Goal: Find specific page/section: Find specific page/section

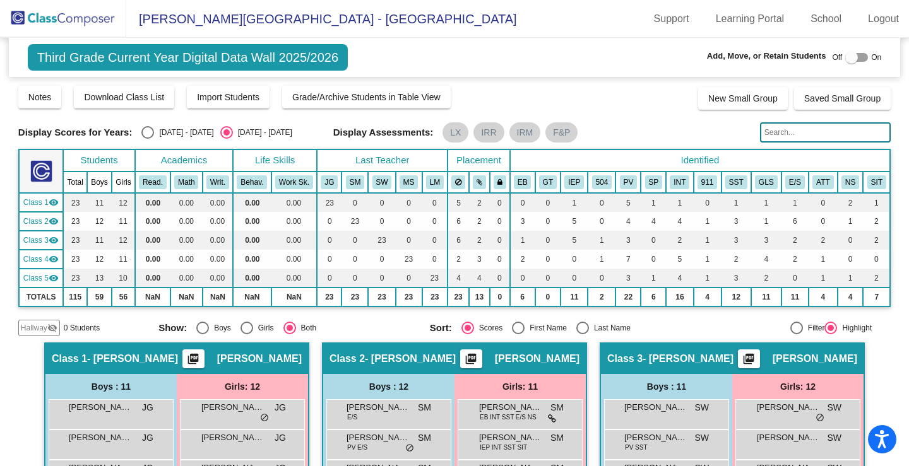
click at [76, 20] on img at bounding box center [63, 18] width 126 height 37
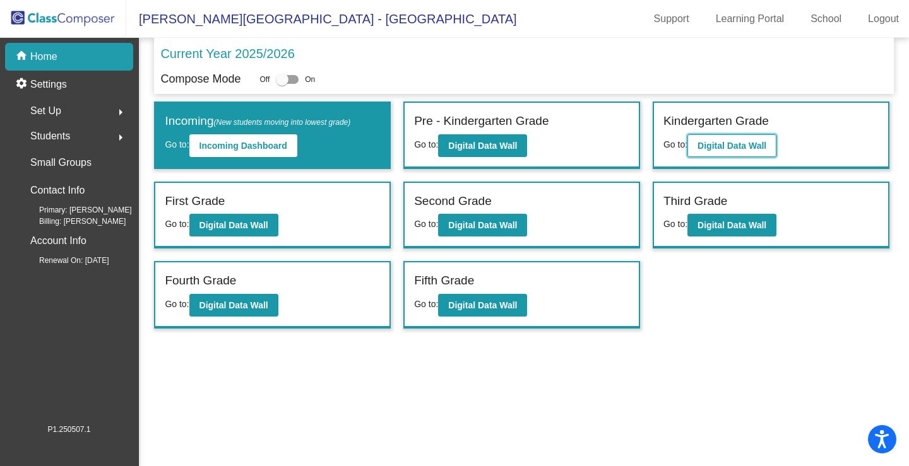
click at [718, 138] on button "Digital Data Wall" at bounding box center [731, 145] width 89 height 23
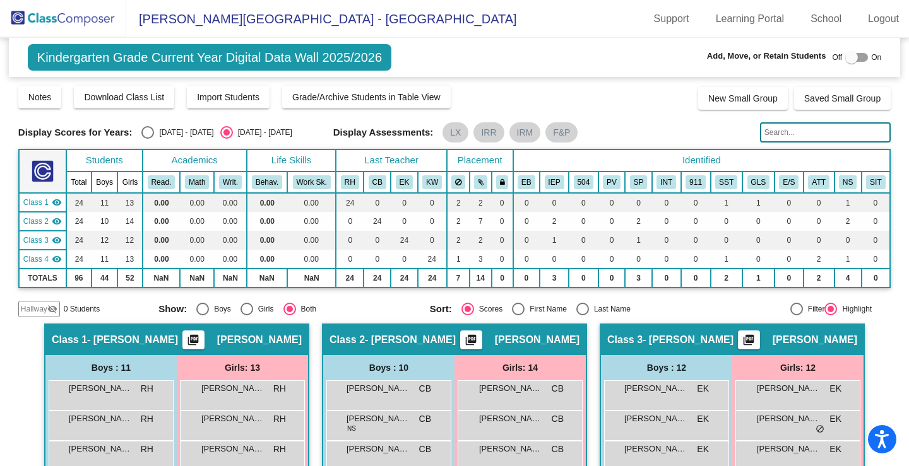
drag, startPoint x: 85, startPoint y: 18, endPoint x: 100, endPoint y: 28, distance: 18.4
click at [85, 18] on img at bounding box center [63, 18] width 126 height 37
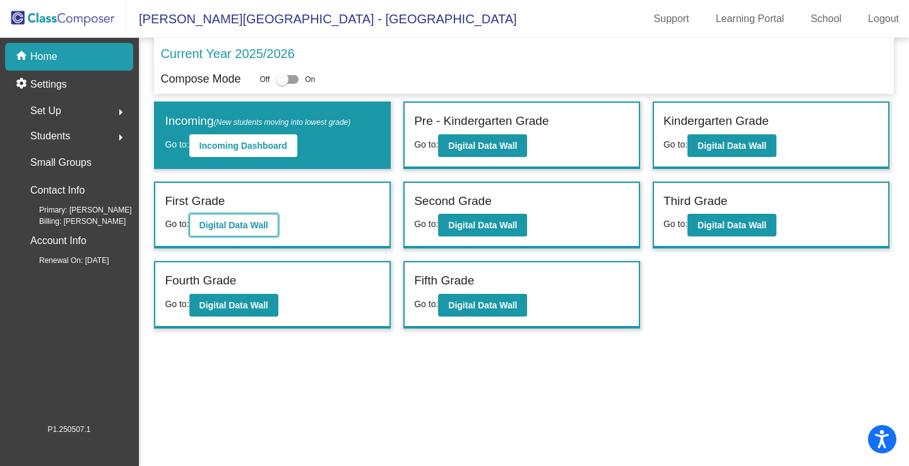
click at [212, 224] on b "Digital Data Wall" at bounding box center [233, 225] width 69 height 10
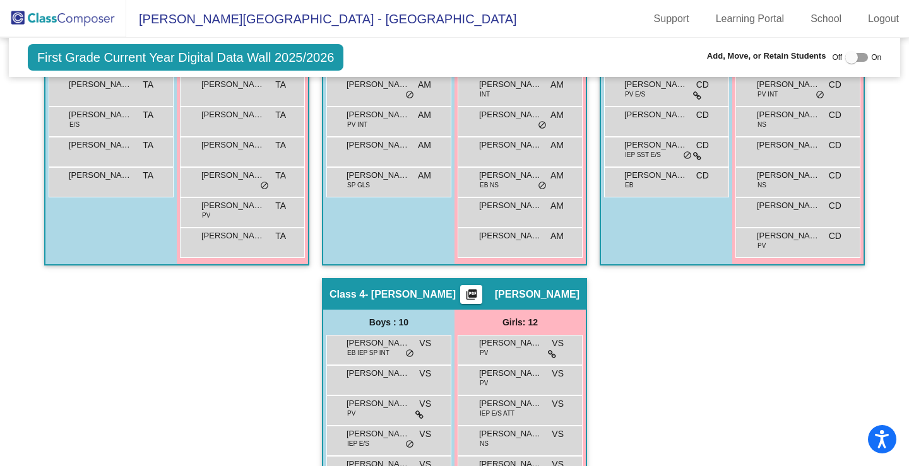
scroll to position [170, 0]
